Goal: Information Seeking & Learning: Learn about a topic

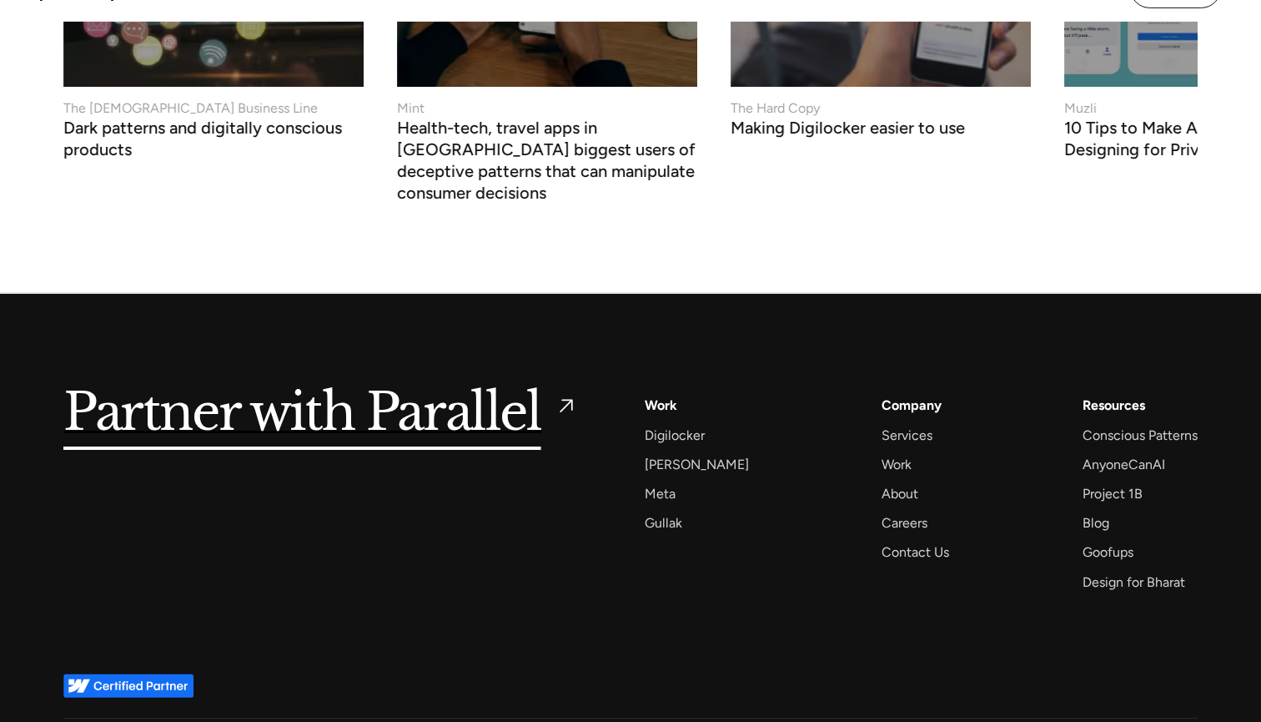
scroll to position [6684, 0]
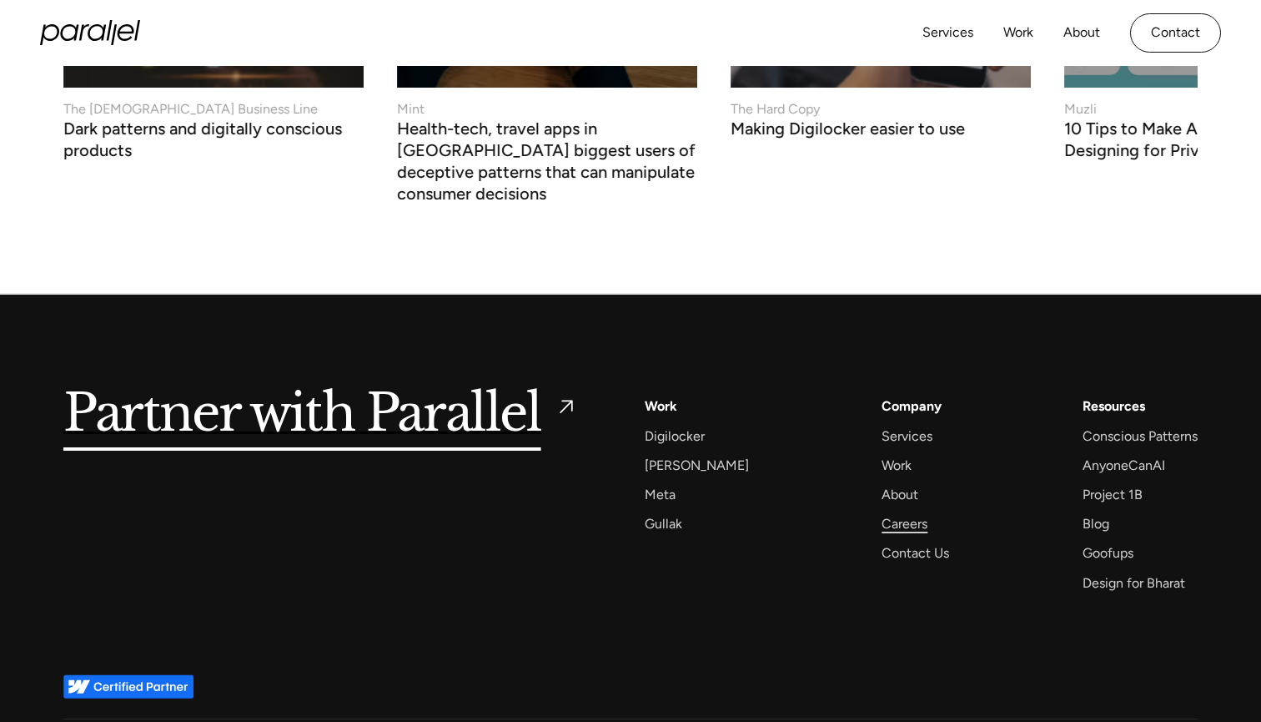
click at [882, 512] on div "Careers" at bounding box center [905, 523] width 46 height 23
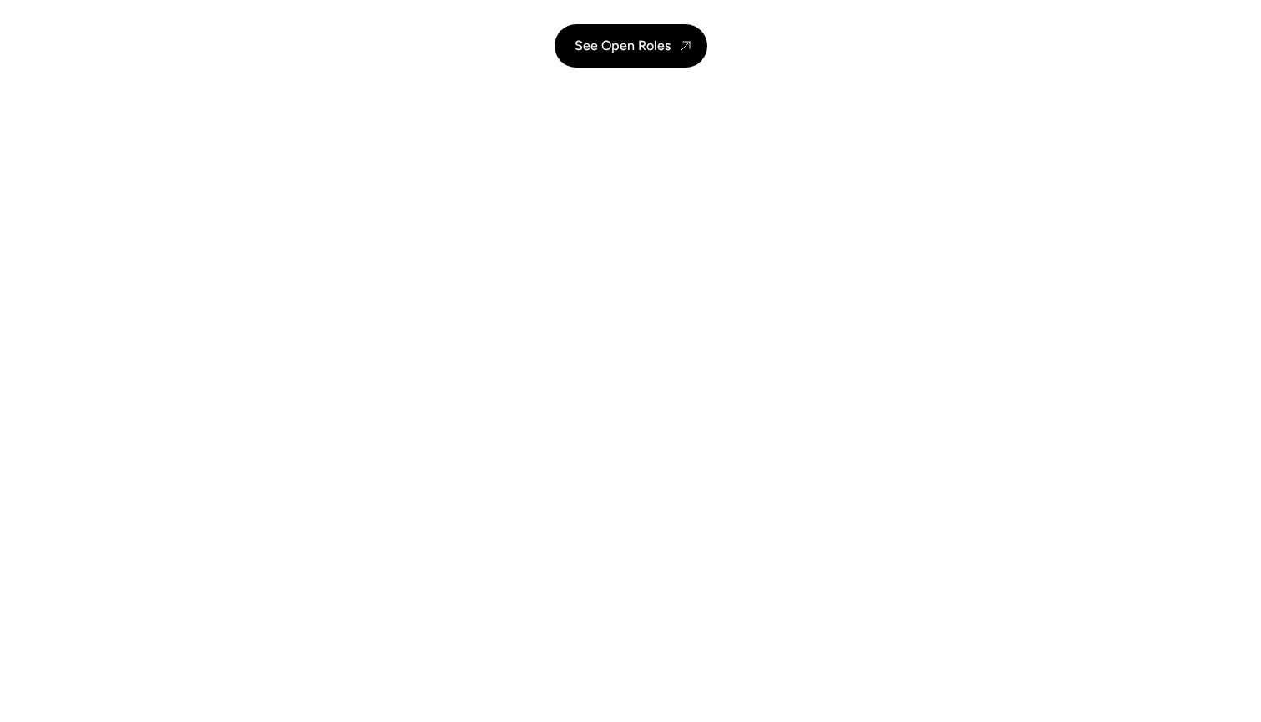
scroll to position [325, 0]
click at [666, 61] on div "Services Work About Careers Contact LinkedIn Twitter (X)" at bounding box center [630, 33] width 1261 height 66
click at [662, 41] on div "Services Work About Careers Contact LinkedIn Twitter (X)" at bounding box center [630, 33] width 1261 height 66
click at [648, 57] on div "Services Work About Careers Contact LinkedIn Twitter (X)" at bounding box center [630, 33] width 1261 height 66
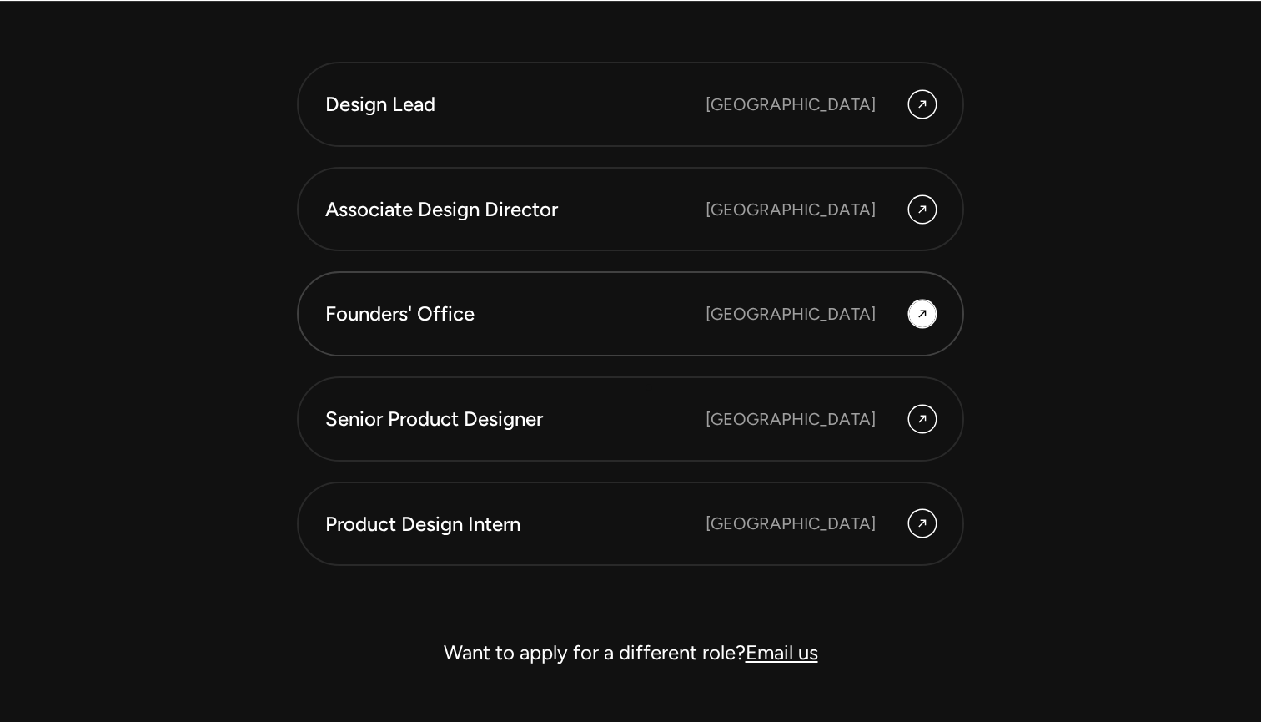
scroll to position [4609, 0]
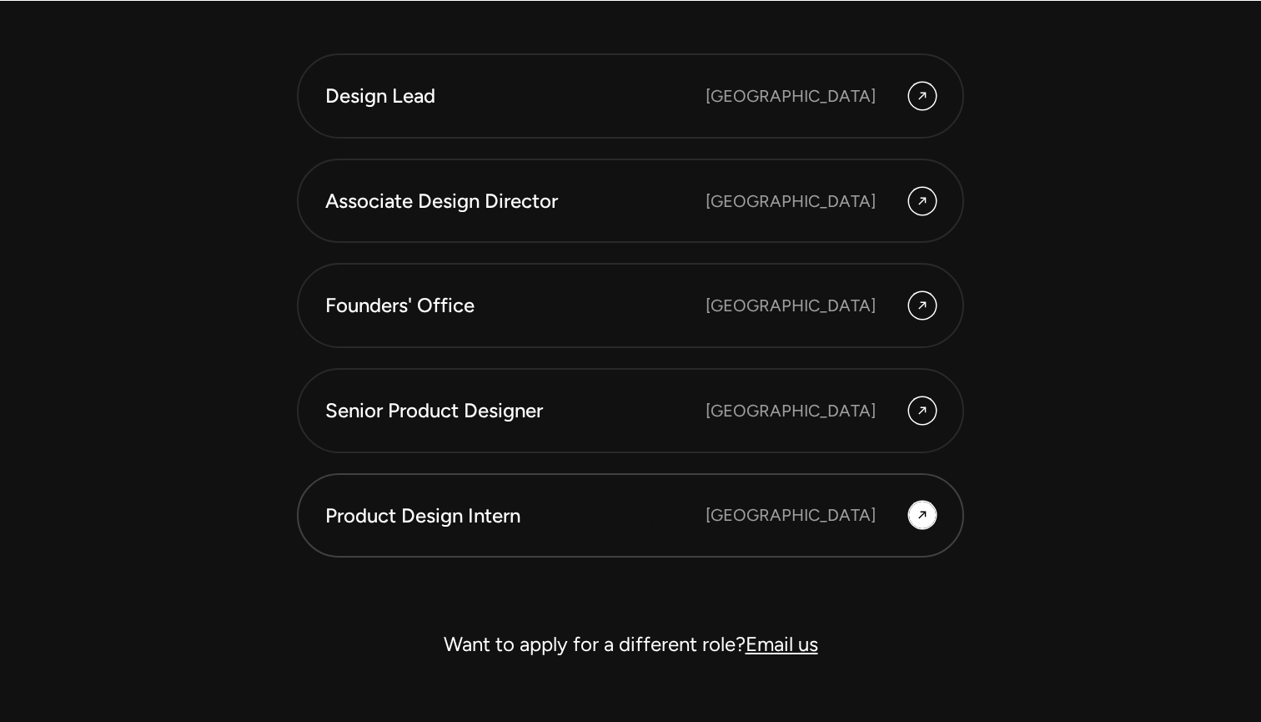
click at [654, 523] on div "Product Design Intern" at bounding box center [515, 515] width 380 height 28
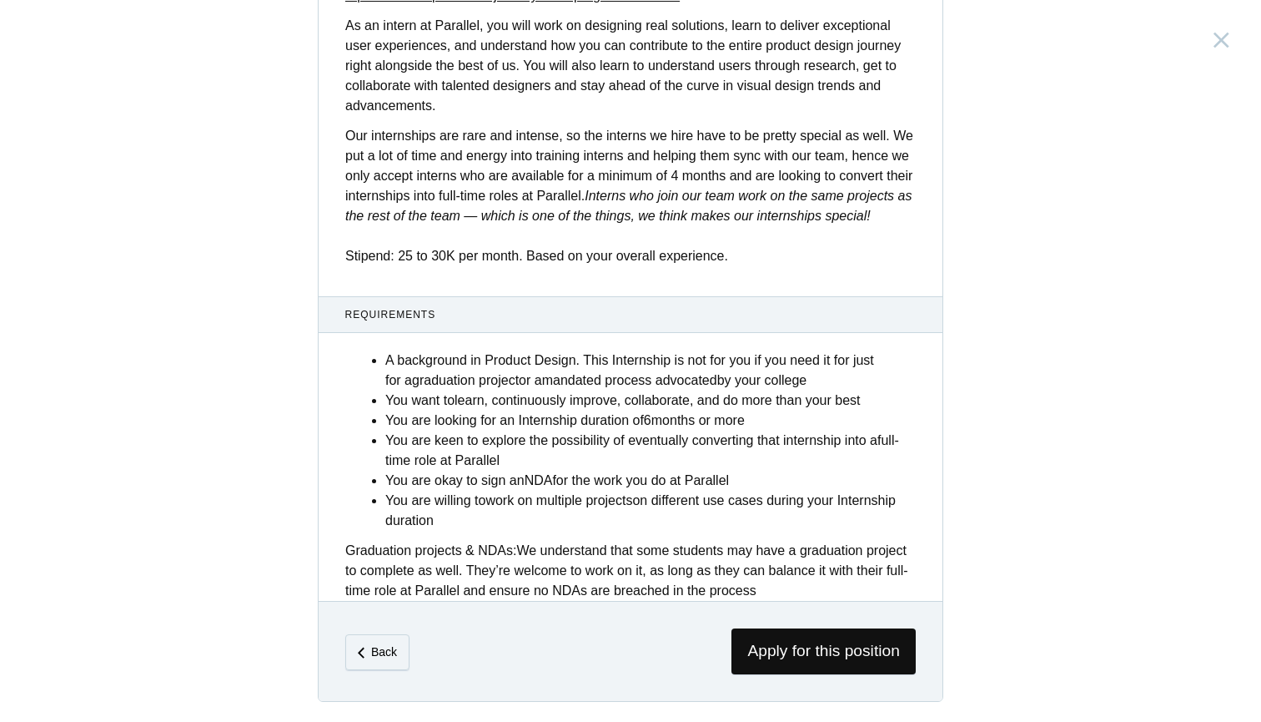
scroll to position [561, 0]
drag, startPoint x: 382, startPoint y: 503, endPoint x: 453, endPoint y: 526, distance: 74.4
click at [453, 526] on ul "A background in Product Design. This Internship is not for you if you need it f…" at bounding box center [640, 440] width 551 height 180
click at [453, 526] on li "You are willing to work on multiple projects on different use cases during your…" at bounding box center [650, 511] width 531 height 40
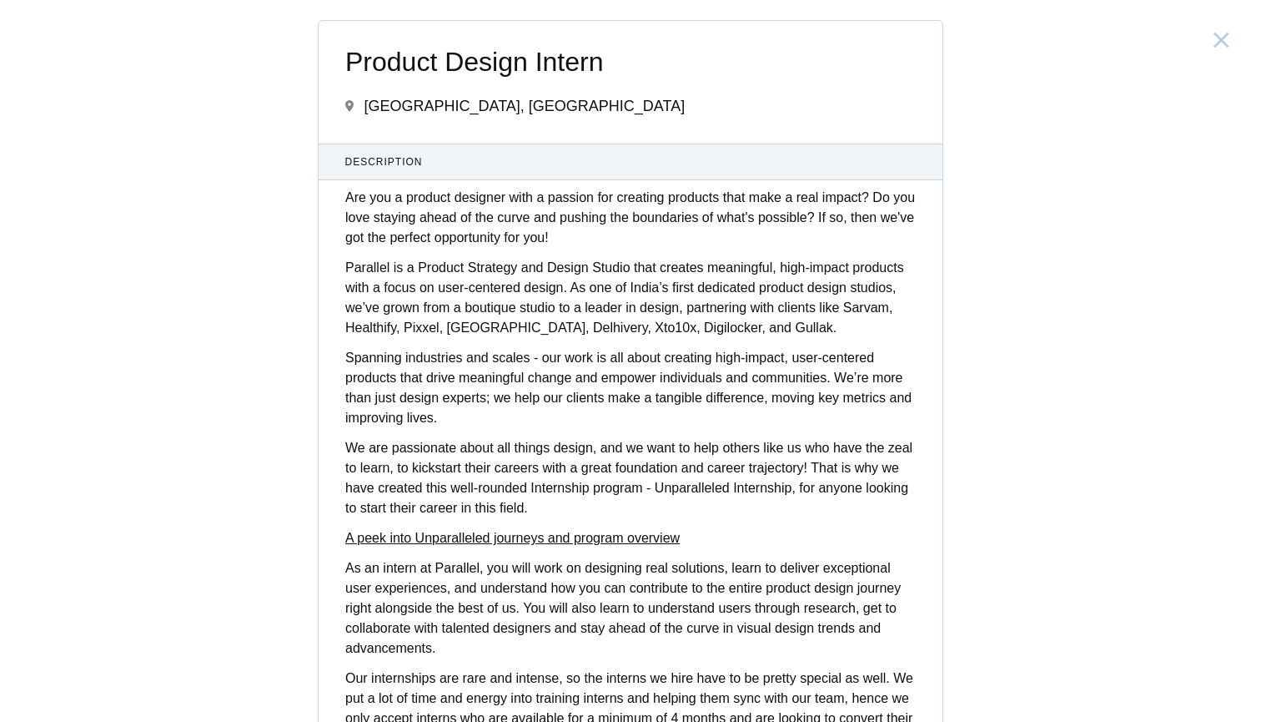
scroll to position [0, 0]
